Goal: Information Seeking & Learning: Learn about a topic

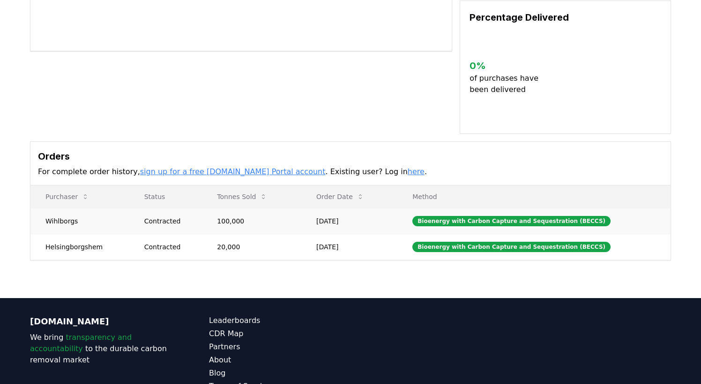
scroll to position [257, 0]
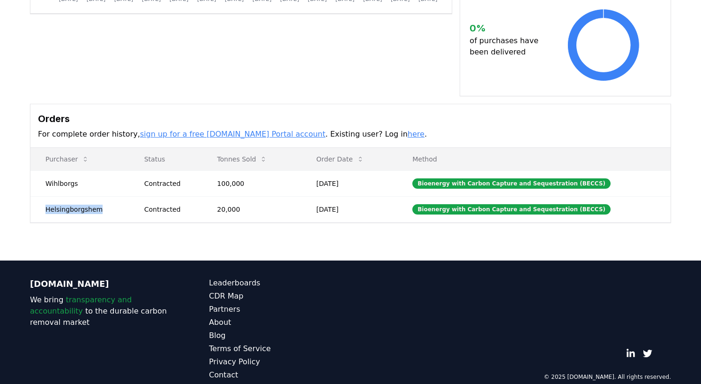
click at [72, 198] on td "Helsingborgshem" at bounding box center [79, 209] width 99 height 26
